Goal: Task Accomplishment & Management: Manage account settings

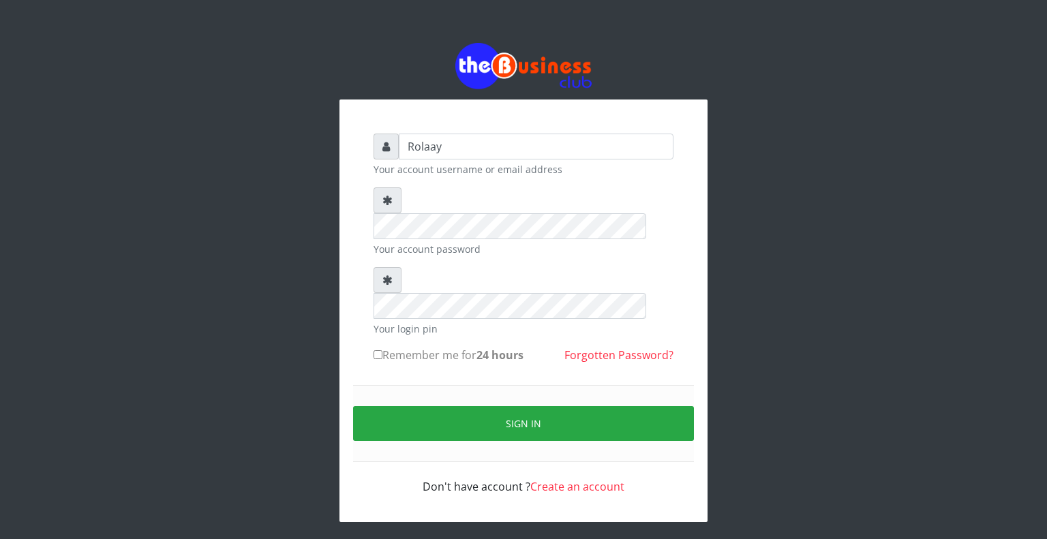
type input "Rolaay"
click at [382, 350] on input "Remember me for 24 hours" at bounding box center [378, 354] width 9 height 9
checkbox input "true"
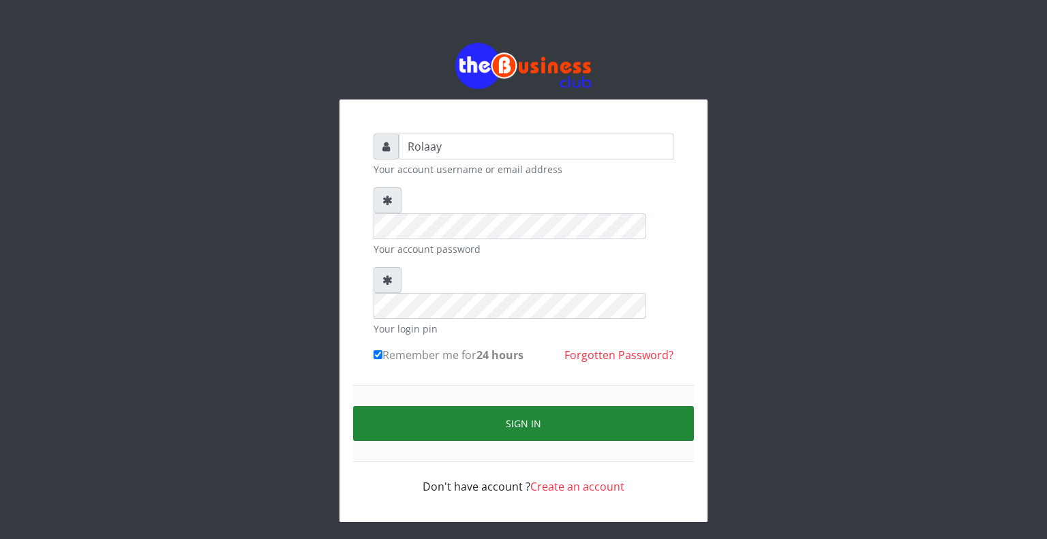
click at [524, 406] on button "Sign in" at bounding box center [523, 423] width 341 height 35
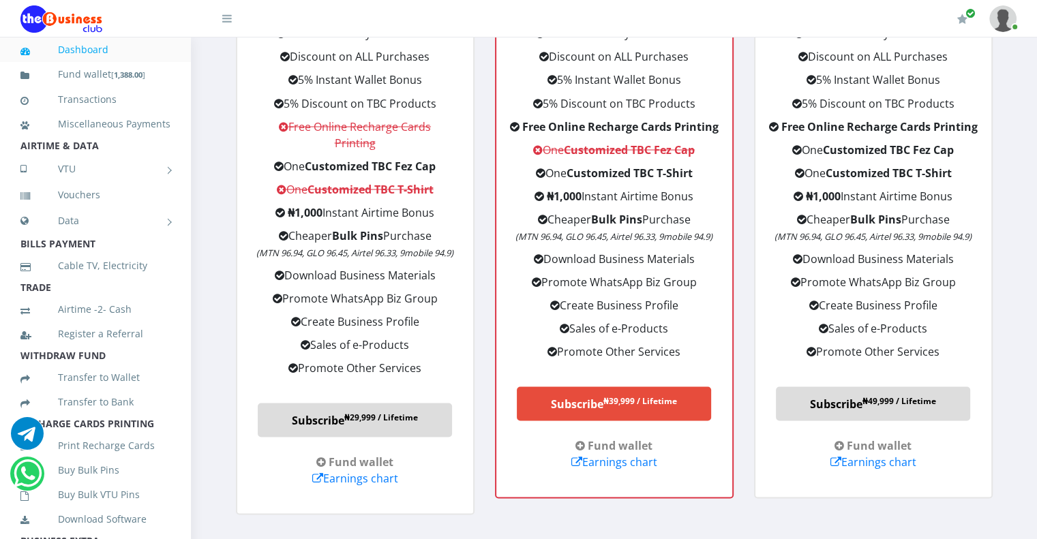
scroll to position [2504, 0]
